Goal: Navigation & Orientation: Find specific page/section

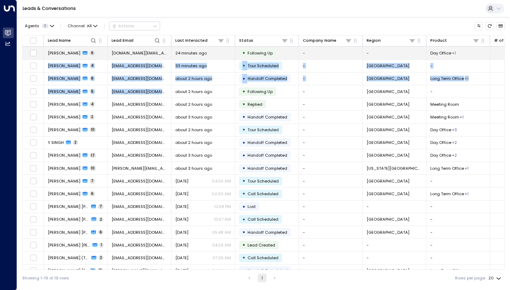
drag, startPoint x: 50, startPoint y: 72, endPoint x: 27, endPoint y: 58, distance: 27.2
click at [27, 58] on tbody "[PERSON_NAME] 6 [DOMAIN_NAME][EMAIL_ADDRESS][DOMAIN_NAME] 24 minutes ago • Foll…" at bounding box center [416, 169] width 786 height 244
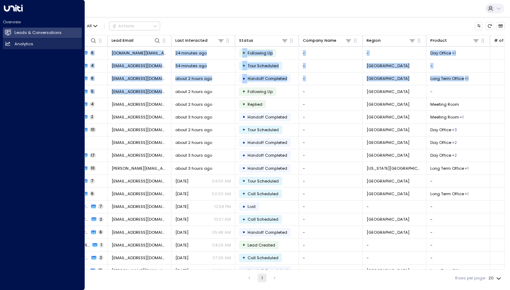
click at [5, 43] on link "Analytics Analytics" at bounding box center [42, 44] width 79 height 11
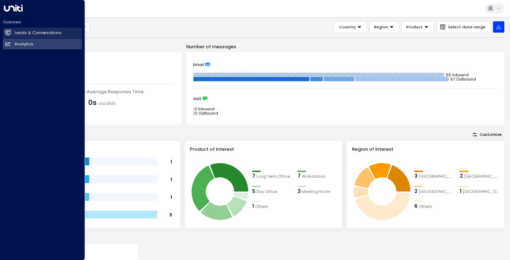
click at [14, 30] on link "Leads & Conversations Leads & Conversations" at bounding box center [42, 33] width 79 height 11
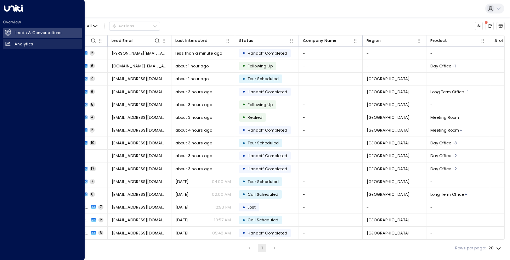
click at [17, 43] on h2 "Analytics" at bounding box center [24, 44] width 19 height 6
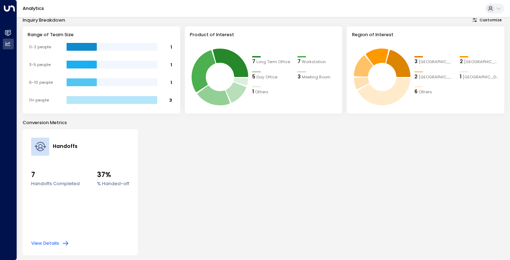
scroll to position [114, 0]
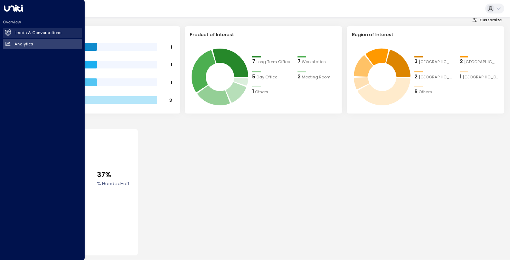
click at [19, 32] on h2 "Leads & Conversations" at bounding box center [38, 33] width 47 height 6
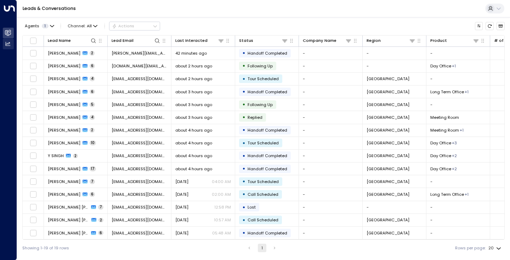
click at [8, 45] on icon at bounding box center [8, 44] width 5 height 4
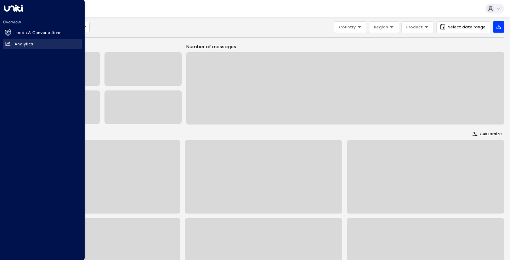
click at [23, 43] on h2 "Analytics" at bounding box center [24, 44] width 19 height 6
